Goal: Task Accomplishment & Management: Use online tool/utility

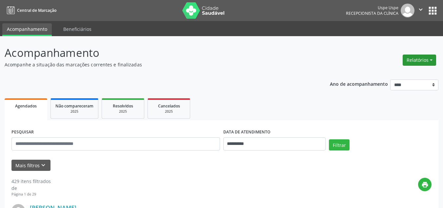
click at [417, 62] on button "Relatórios" at bounding box center [419, 59] width 33 height 11
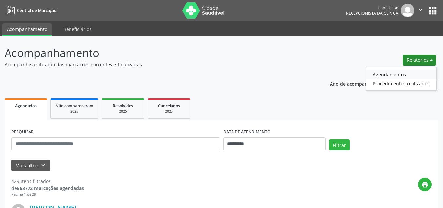
click at [393, 75] on link "Agendamentos" at bounding box center [401, 74] width 71 height 9
select select "*"
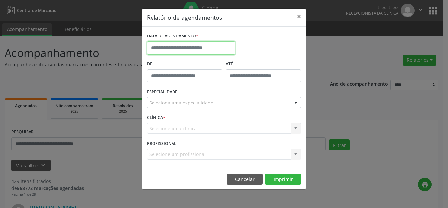
click at [215, 48] on input "text" at bounding box center [191, 47] width 89 height 13
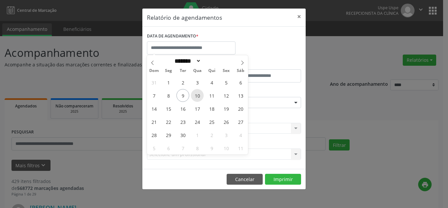
click at [201, 96] on span "10" at bounding box center [197, 95] width 13 height 13
type input "**********"
click at [201, 96] on span "10" at bounding box center [197, 95] width 13 height 13
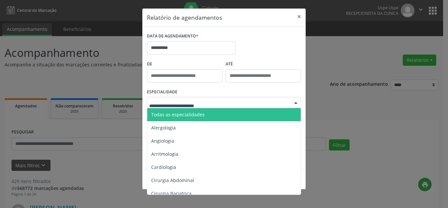
click at [183, 120] on span "Todas as especialidades" at bounding box center [224, 114] width 155 height 13
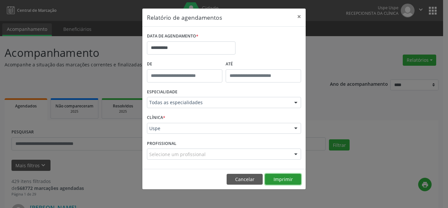
click at [280, 176] on button "Imprimir" at bounding box center [283, 179] width 36 height 11
